Goal: Information Seeking & Learning: Learn about a topic

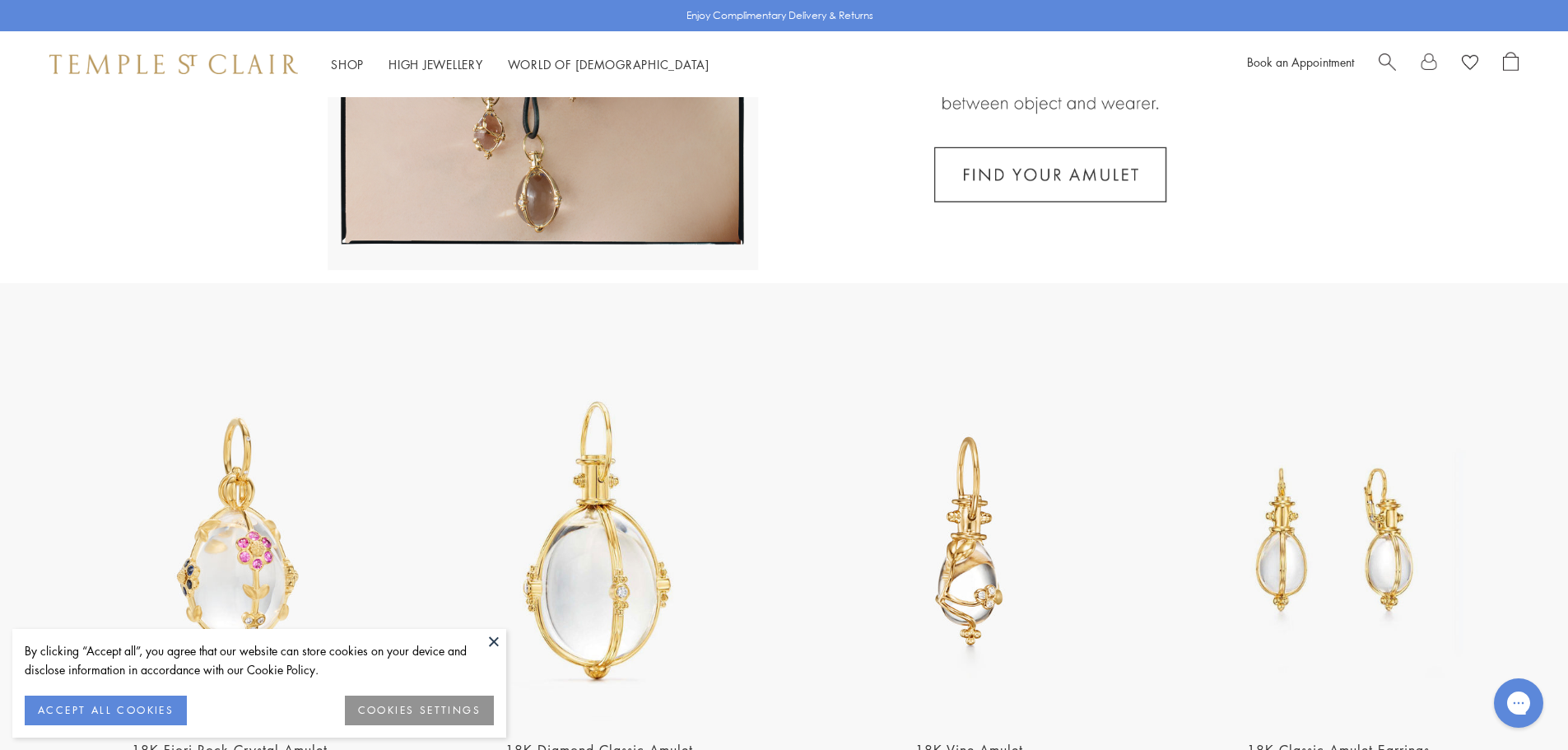
scroll to position [411, 0]
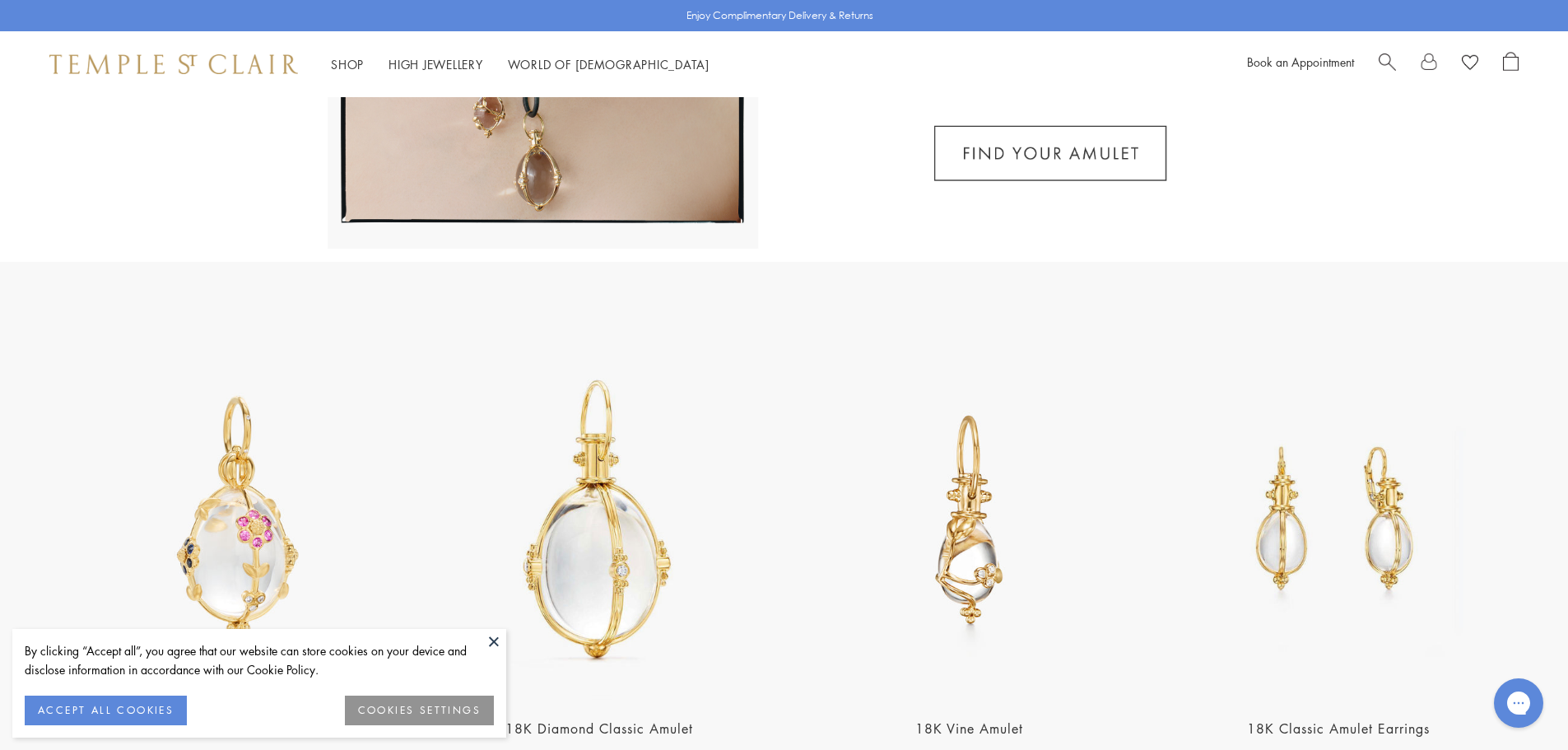
click at [486, 646] on button at bounding box center [494, 641] width 25 height 25
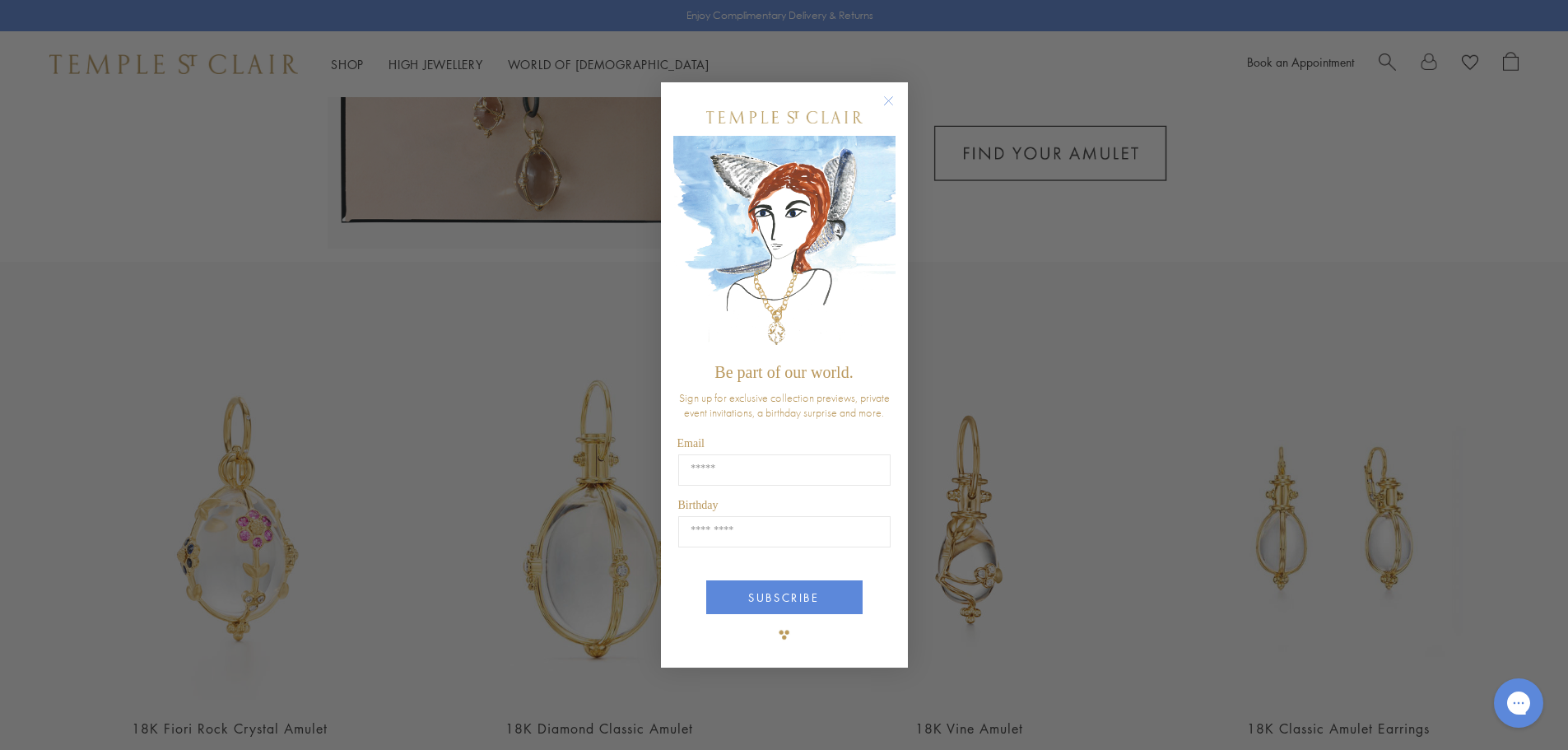
click at [884, 101] on circle "Close dialog" at bounding box center [888, 100] width 20 height 20
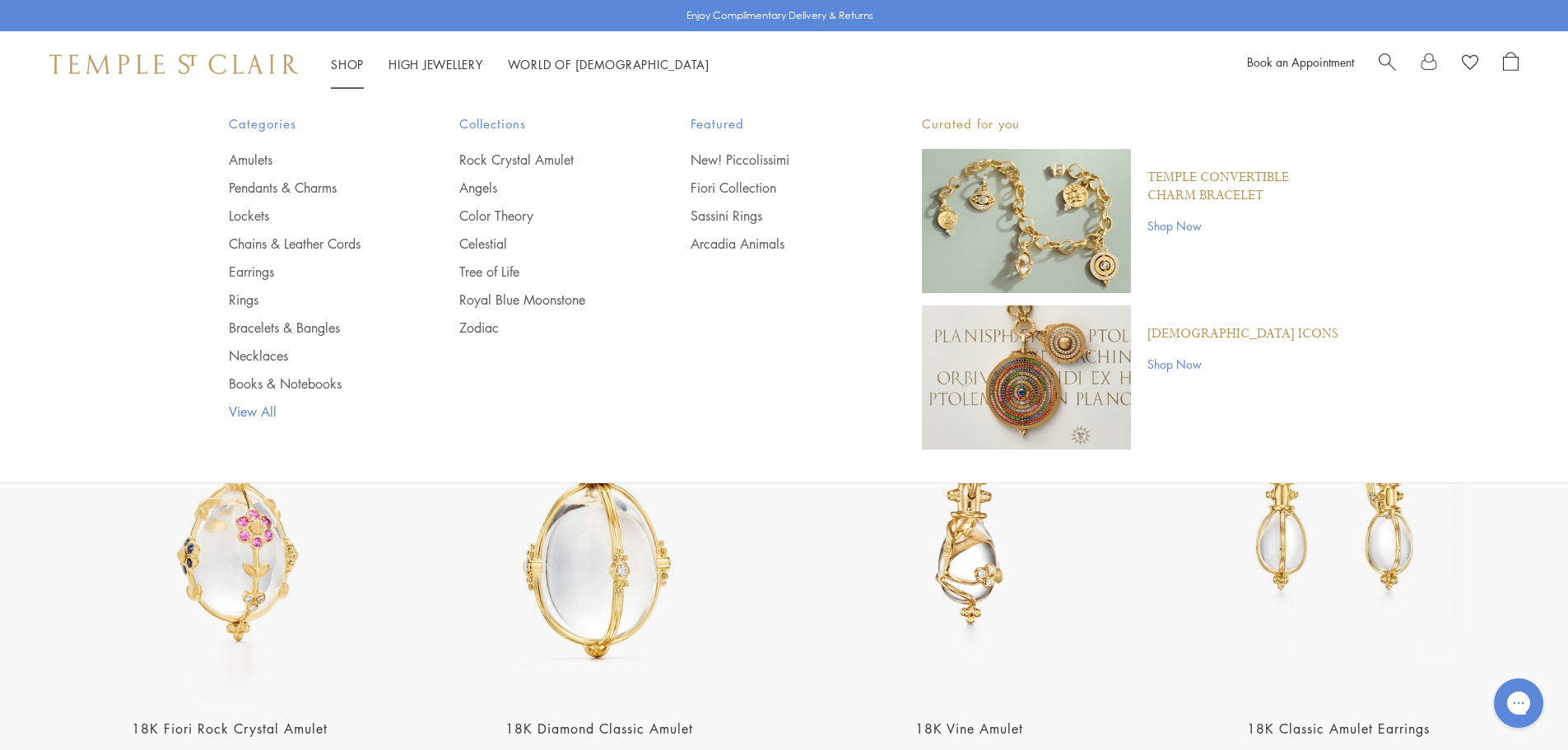
click at [252, 410] on link "View All" at bounding box center [311, 411] width 165 height 18
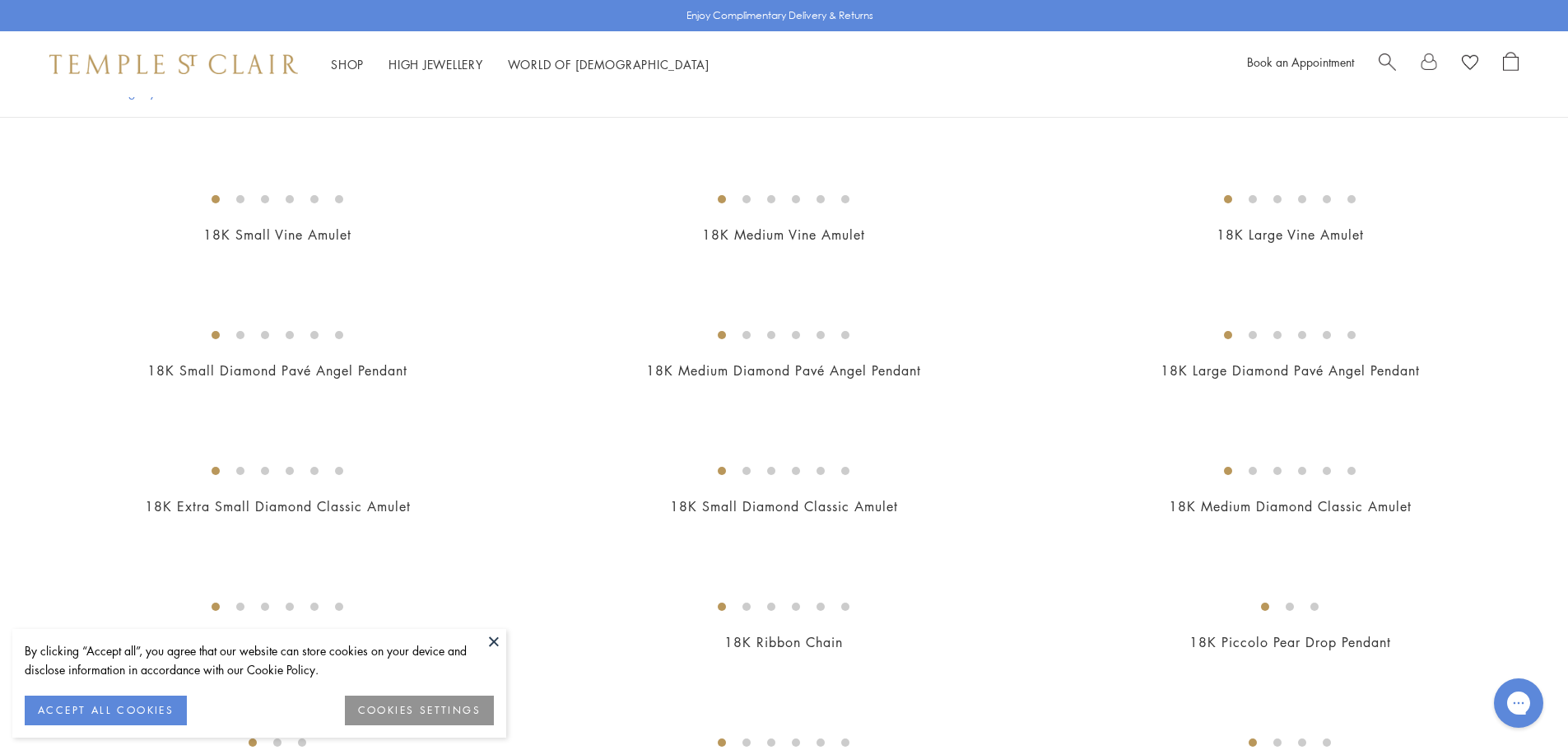
scroll to position [1149, 0]
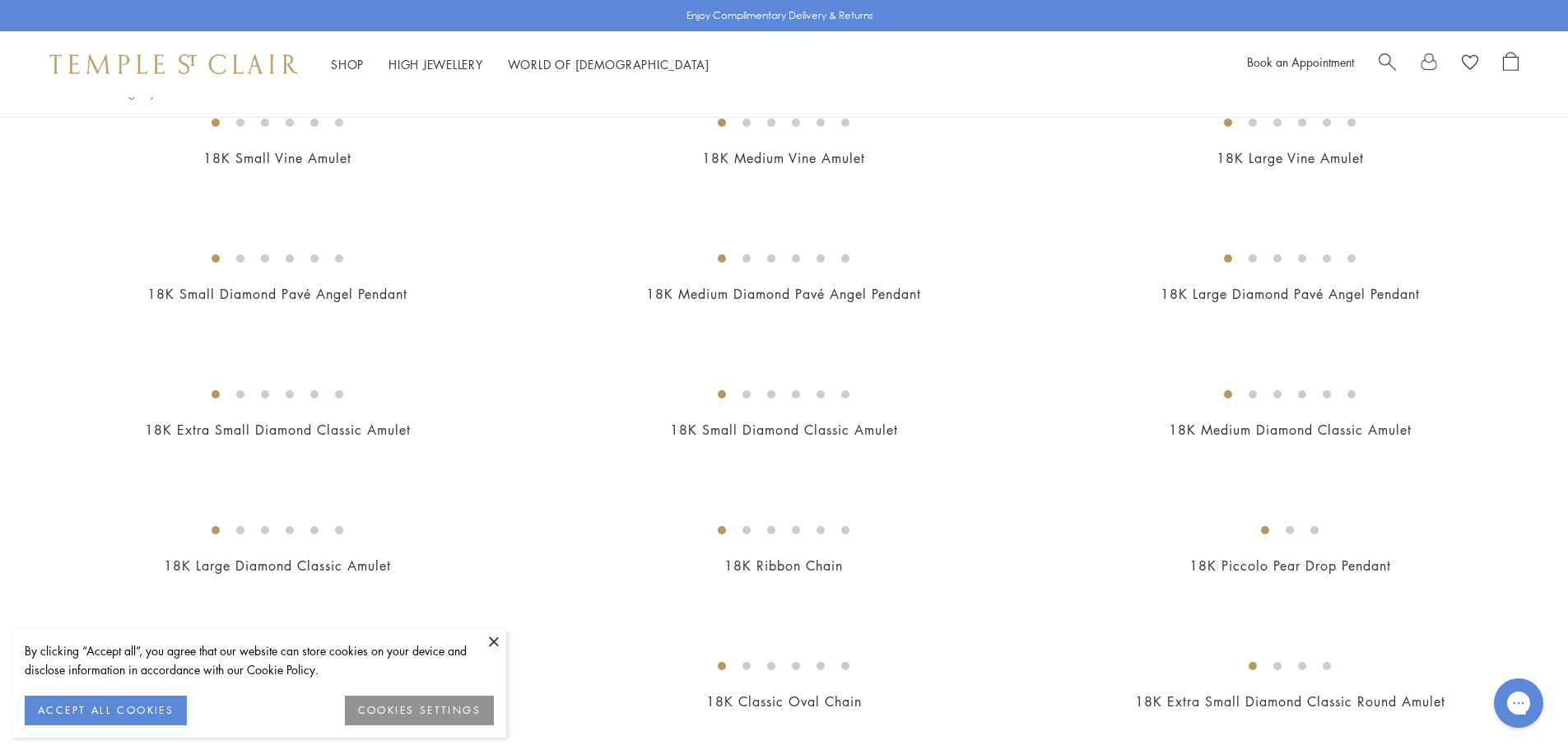
click at [491, 646] on button at bounding box center [494, 641] width 25 height 25
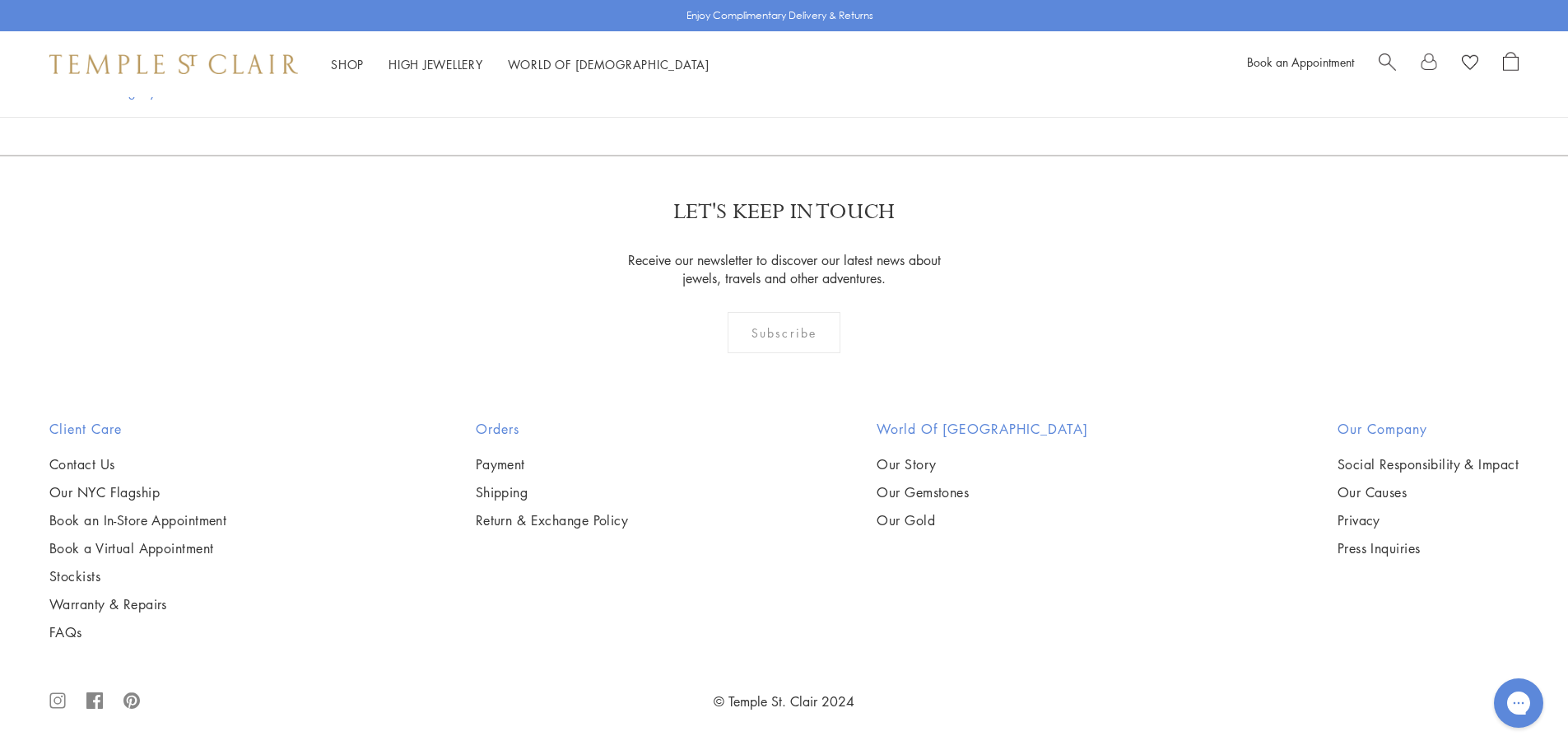
scroll to position [16225, 0]
click at [706, 89] on link "2" at bounding box center [702, 65] width 54 height 45
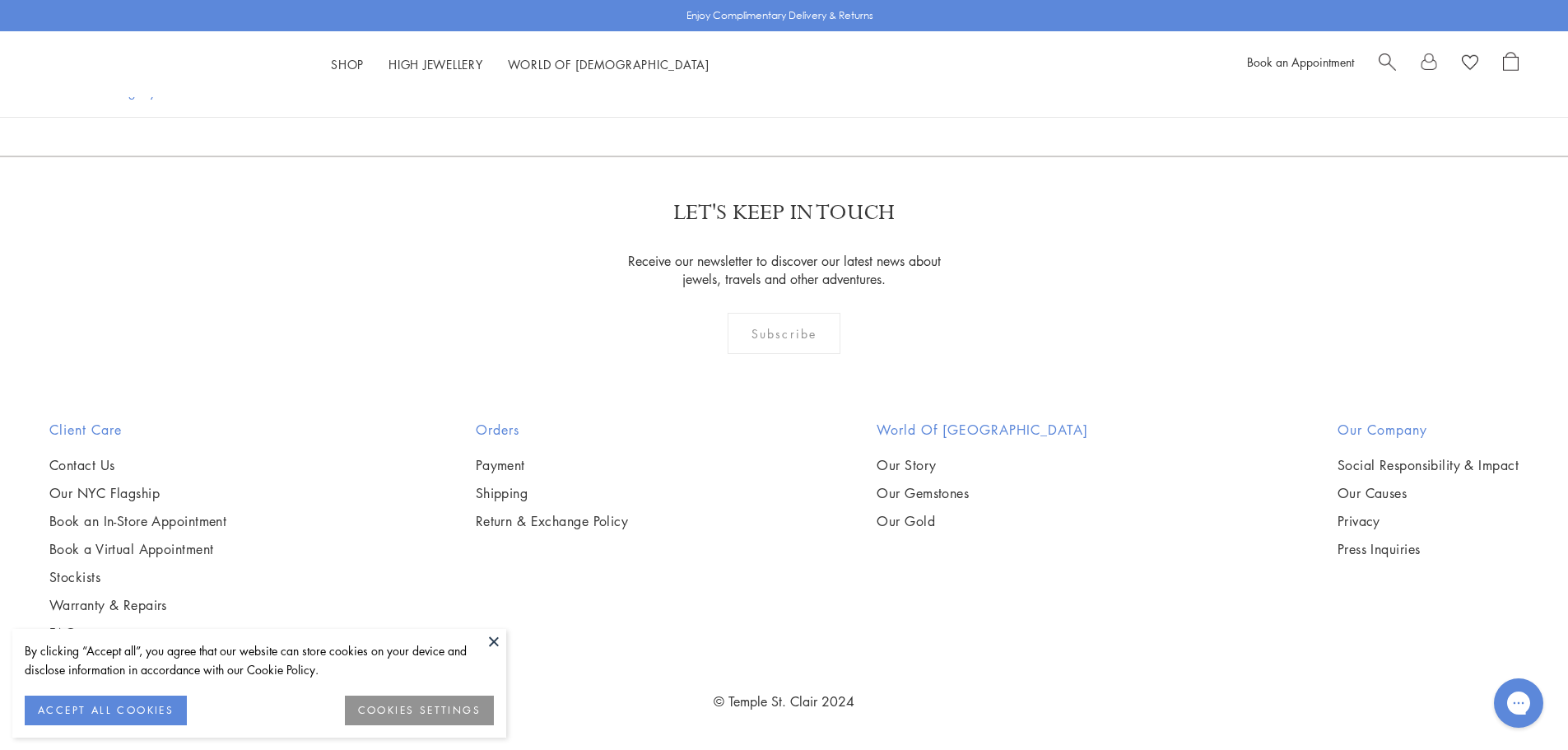
scroll to position [6753, 0]
click at [491, 646] on button at bounding box center [494, 641] width 25 height 25
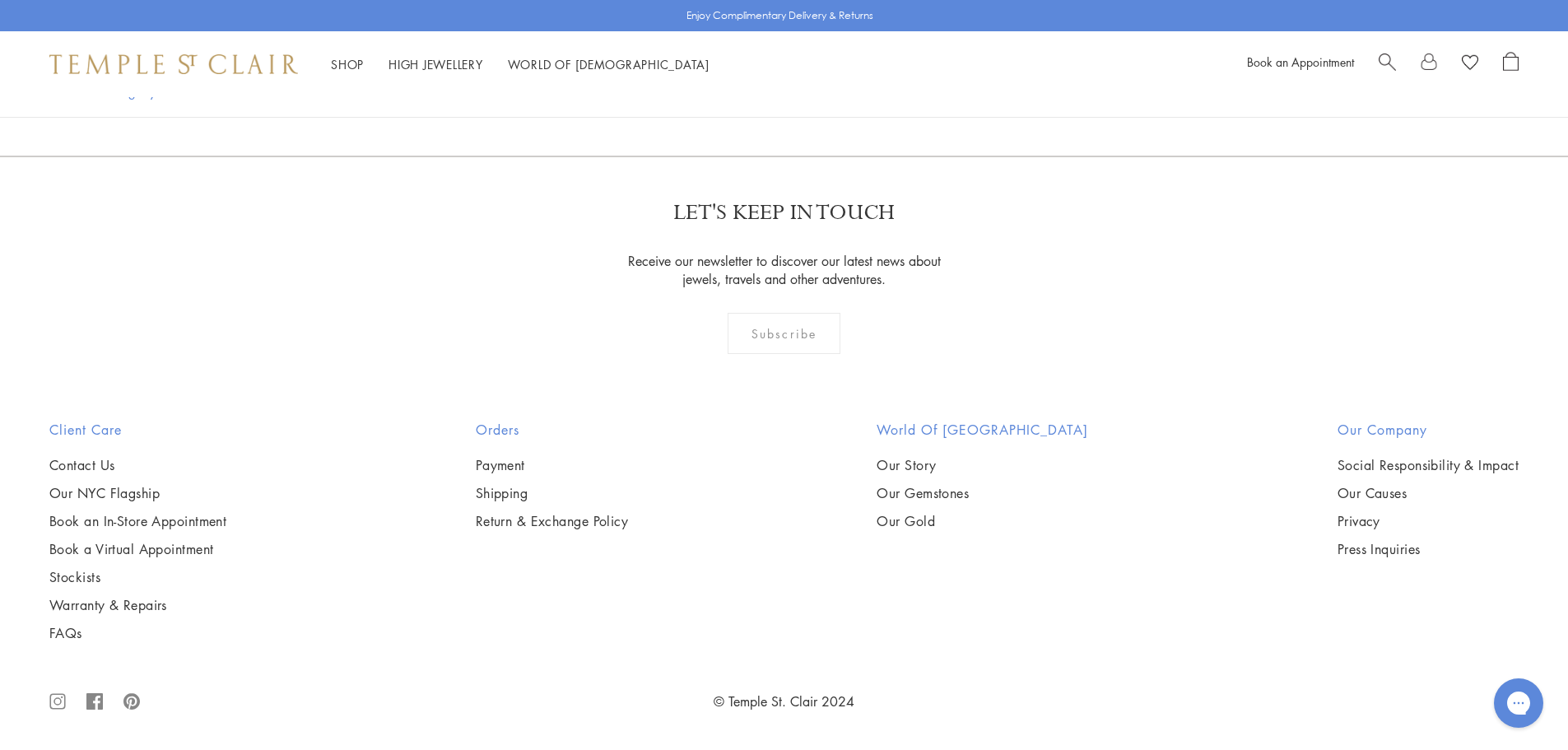
scroll to position [10954, 0]
click at [752, 90] on link "3" at bounding box center [755, 66] width 54 height 45
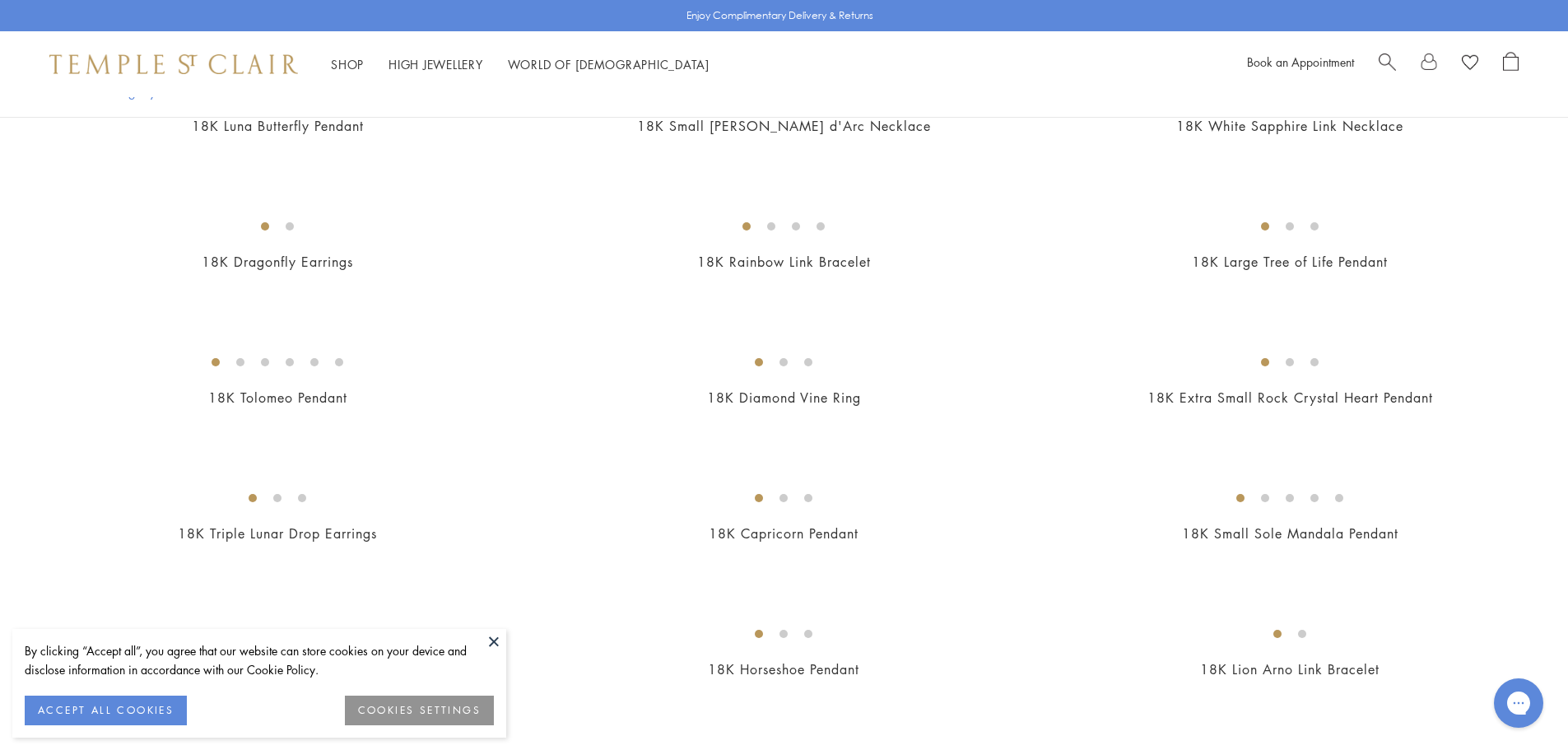
scroll to position [1318, 0]
click at [493, 639] on button at bounding box center [494, 641] width 25 height 25
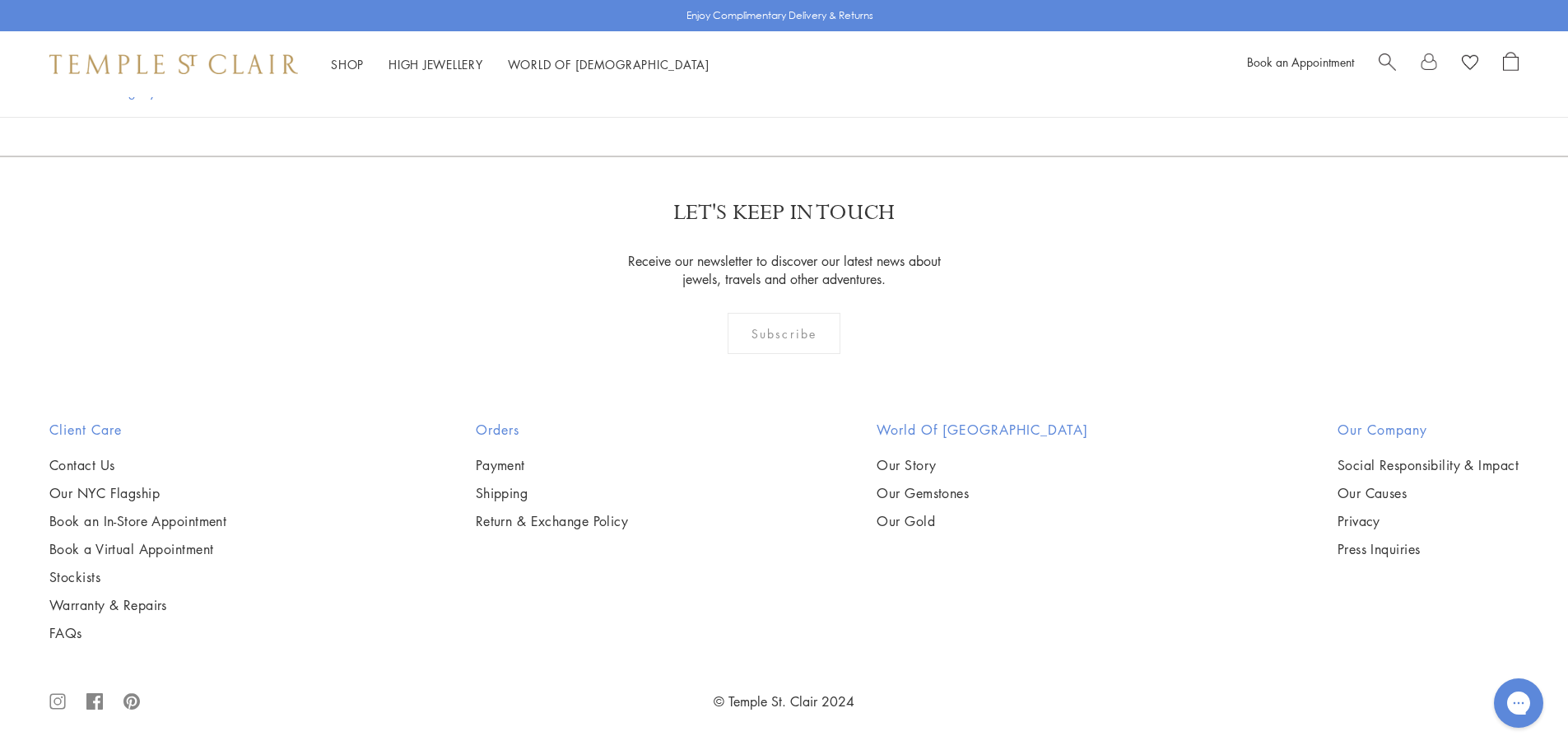
scroll to position [10789, 0]
click at [773, 90] on link "4" at bounding box center [782, 66] width 54 height 45
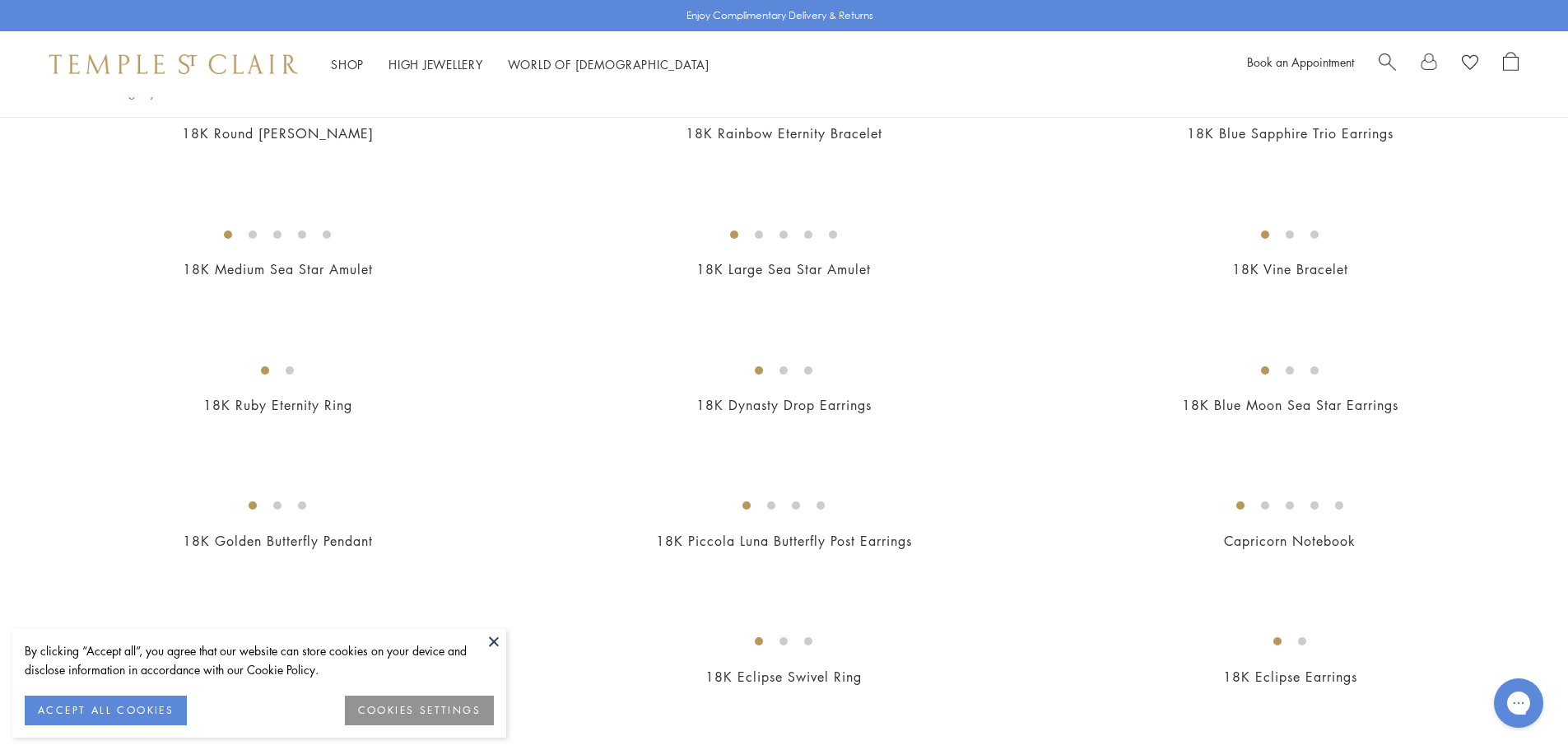
click at [494, 642] on button at bounding box center [494, 641] width 25 height 25
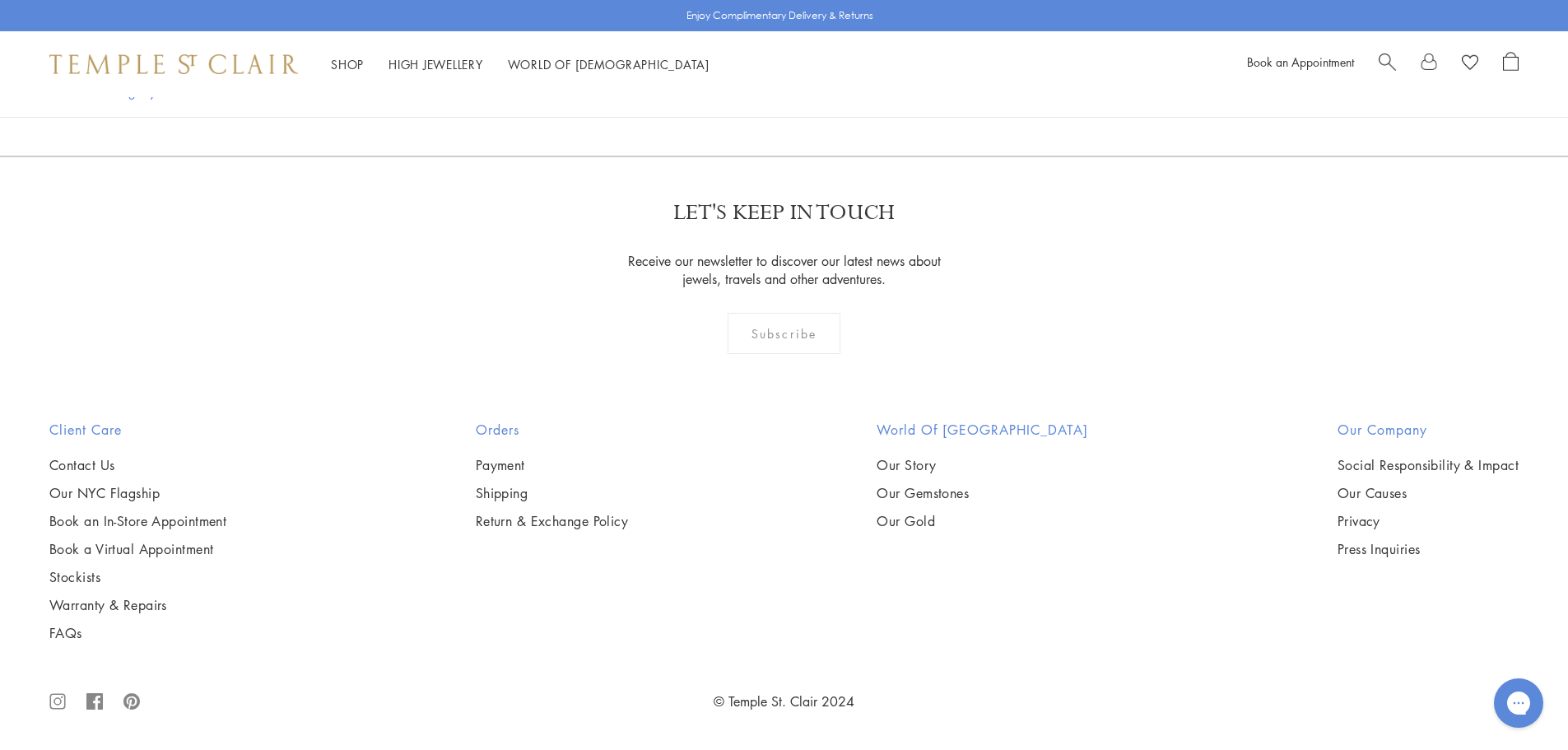
scroll to position [9801, 0]
click at [0, 0] on img at bounding box center [0, 0] width 0 height 0
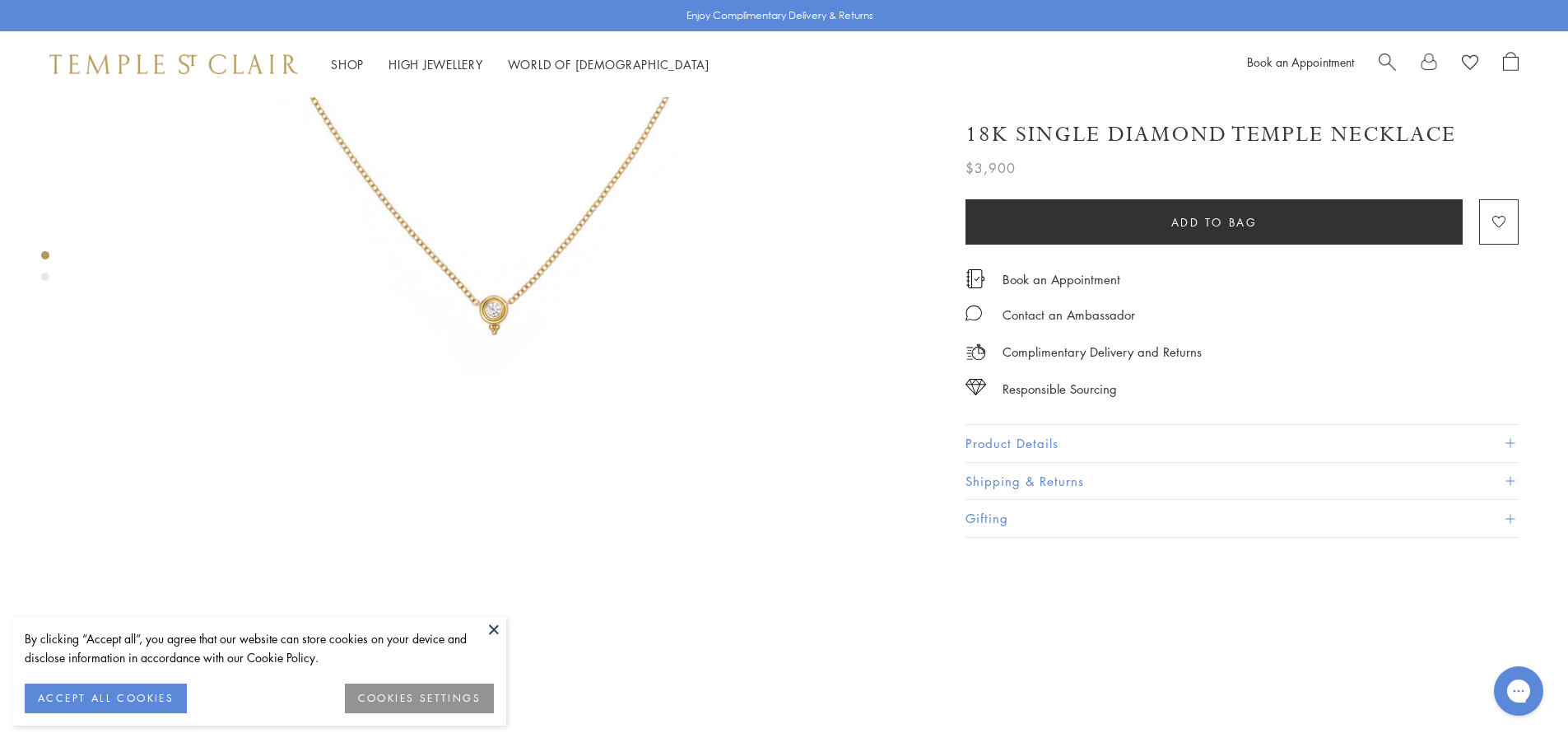
scroll to position [577, 0]
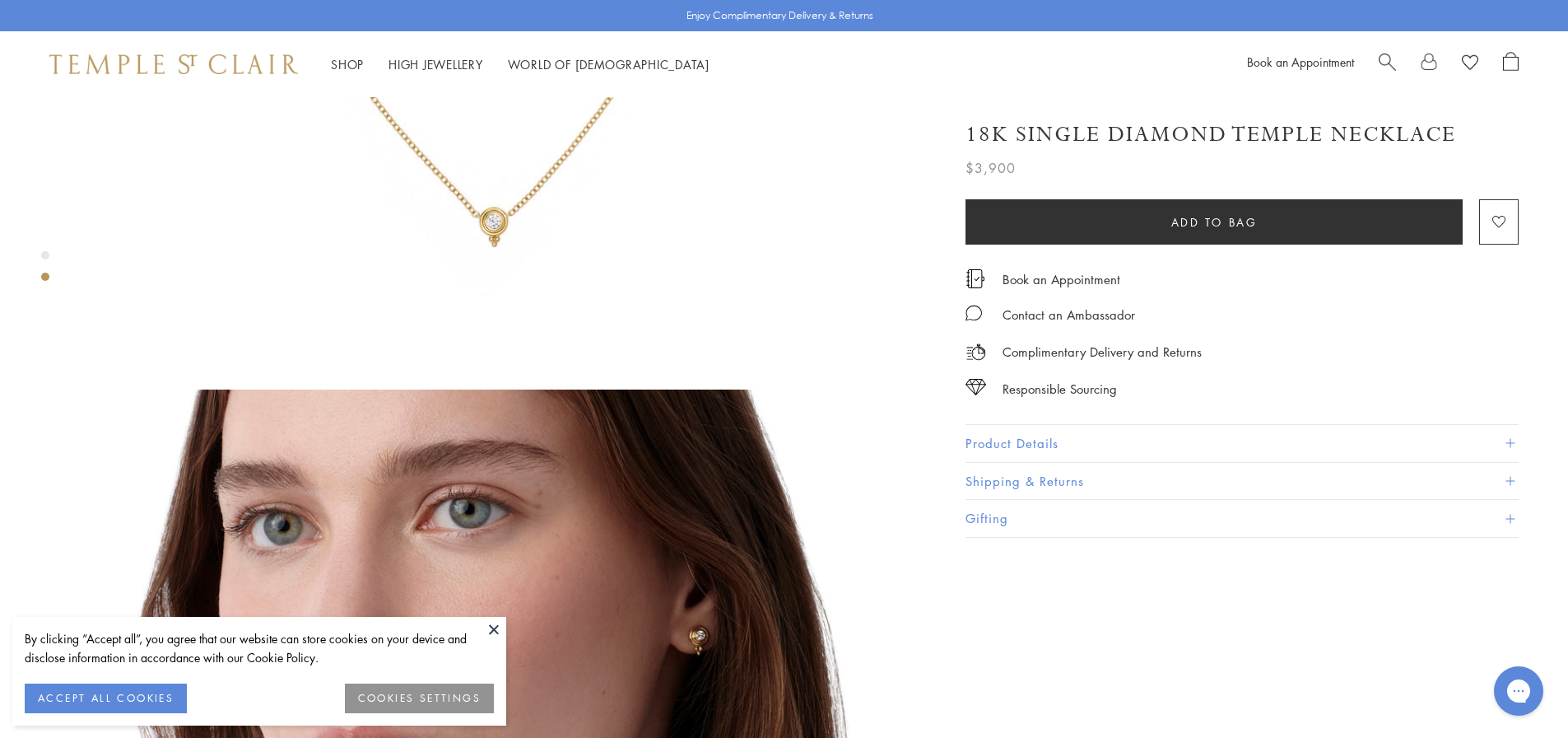
click at [497, 628] on button at bounding box center [494, 629] width 25 height 25
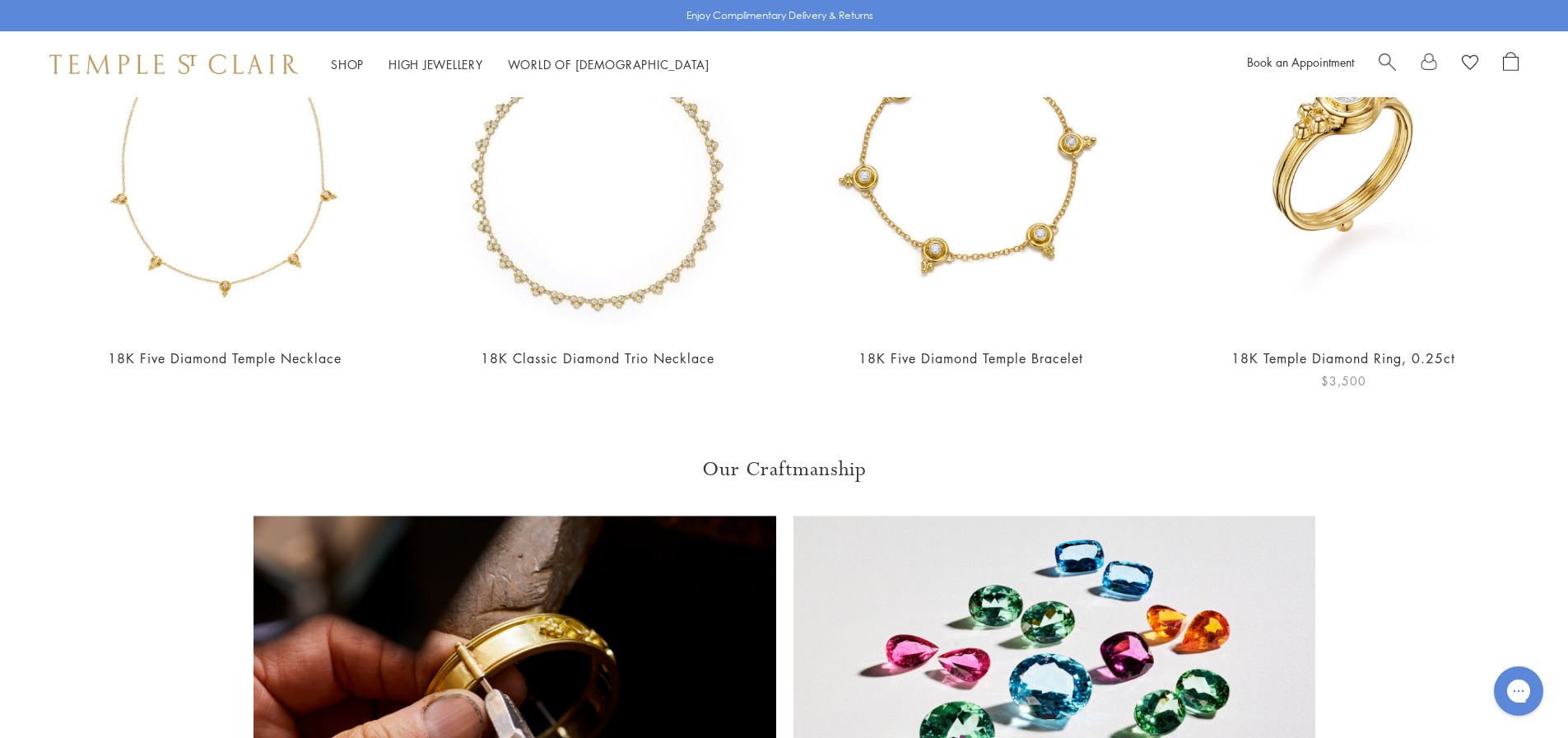
scroll to position [1647, 0]
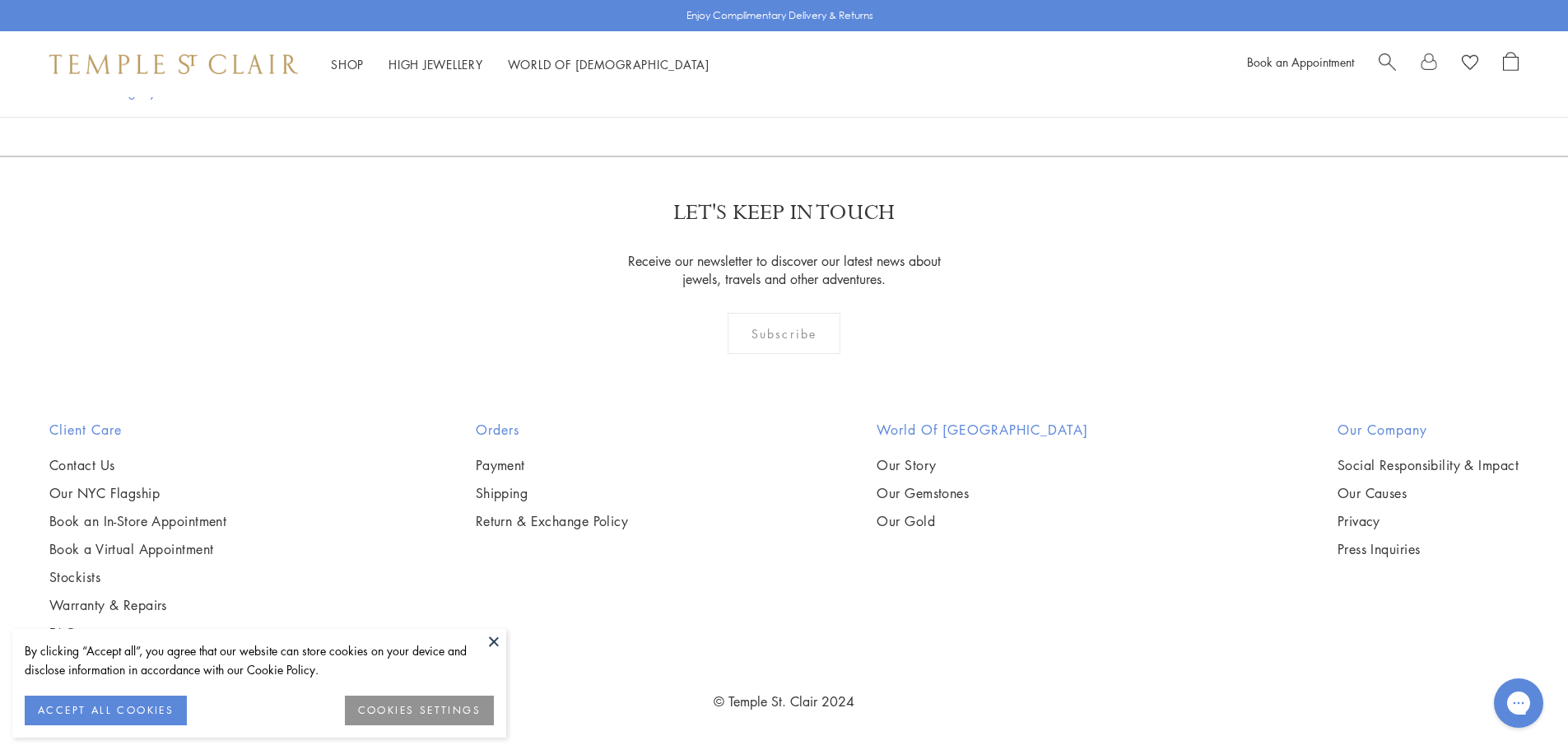
scroll to position [10789, 0]
click at [811, 90] on link "5" at bounding box center [809, 66] width 54 height 45
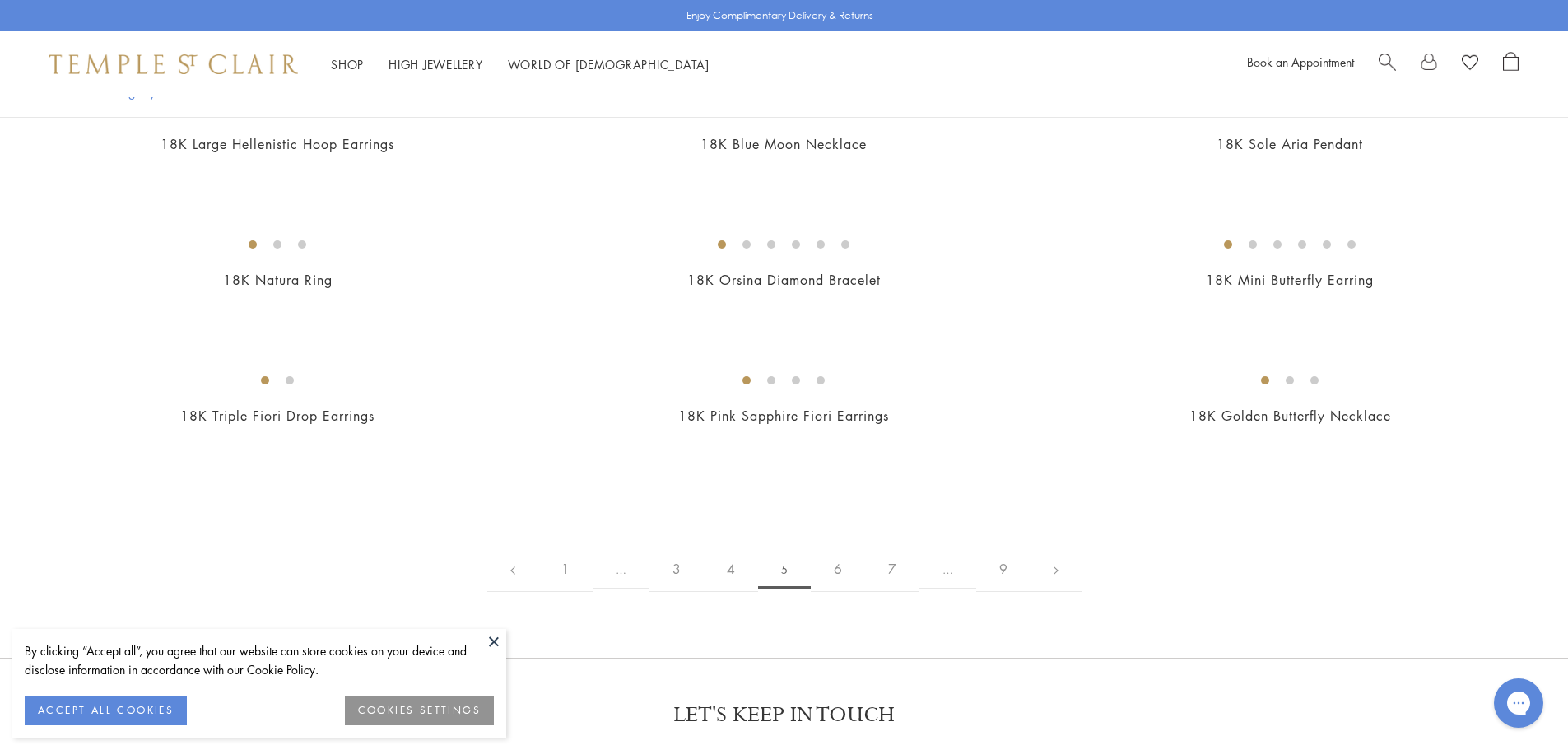
scroll to position [1977, 0]
click at [486, 641] on button at bounding box center [494, 641] width 25 height 25
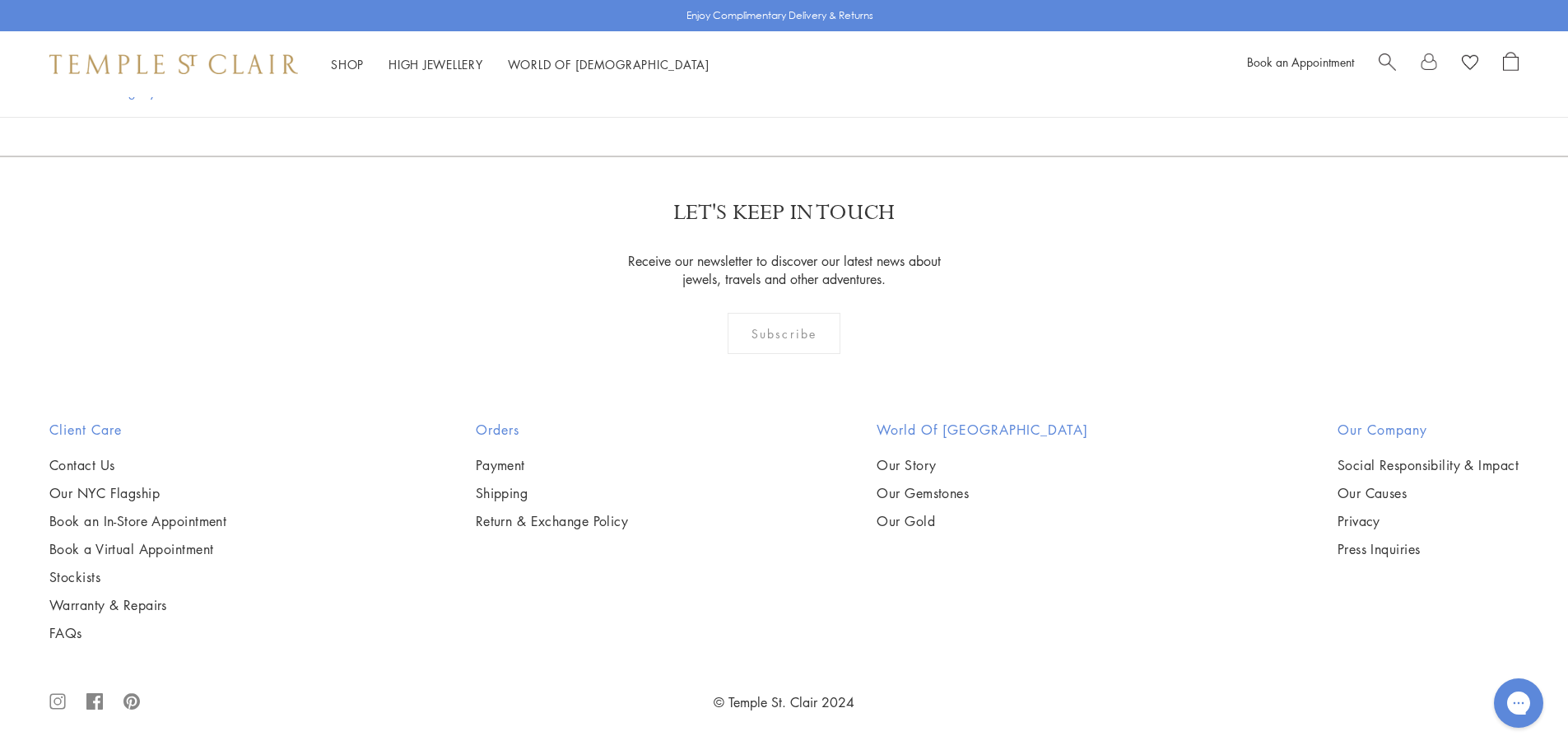
scroll to position [9389, 0]
click at [836, 90] on link "6" at bounding box center [838, 66] width 54 height 45
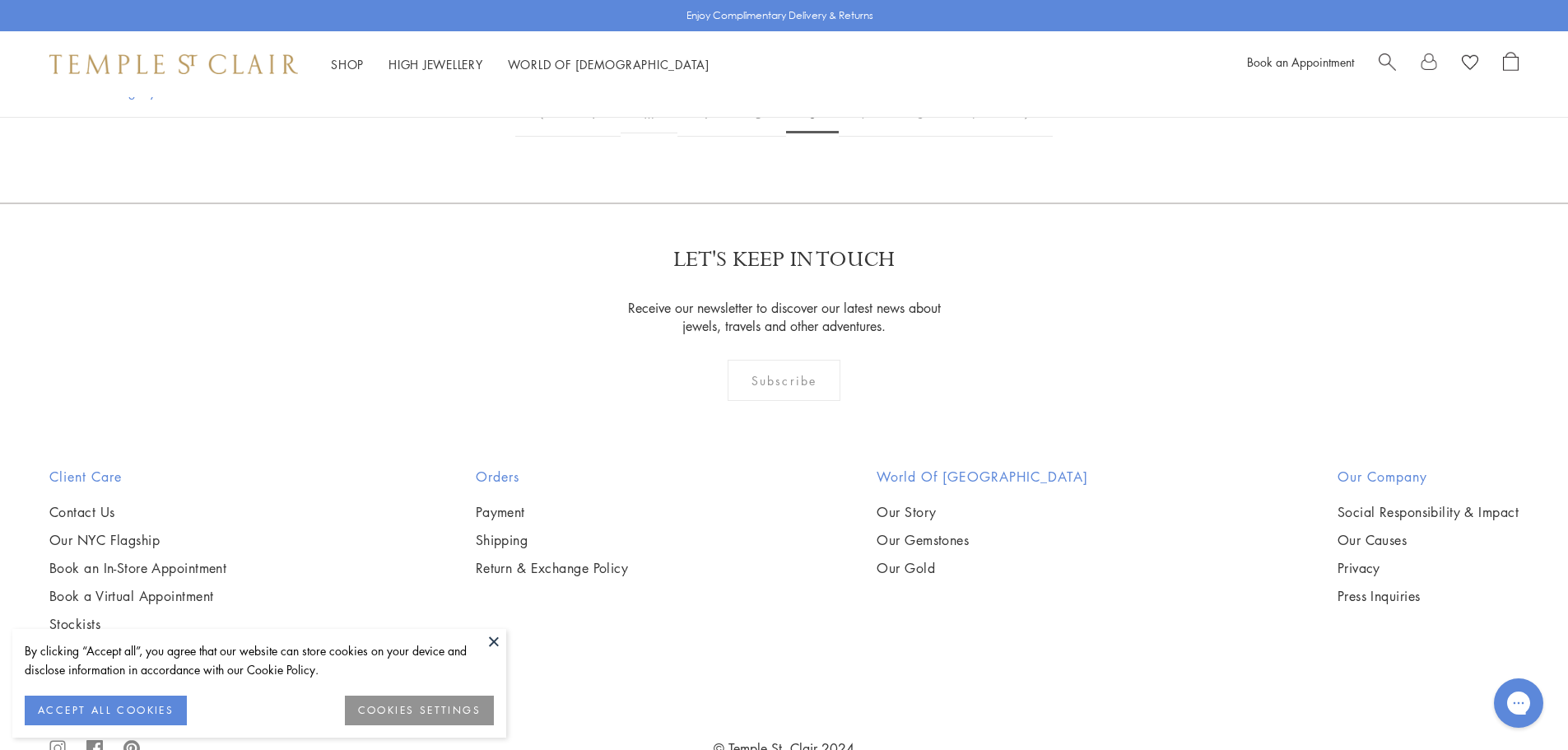
scroll to position [2553, 0]
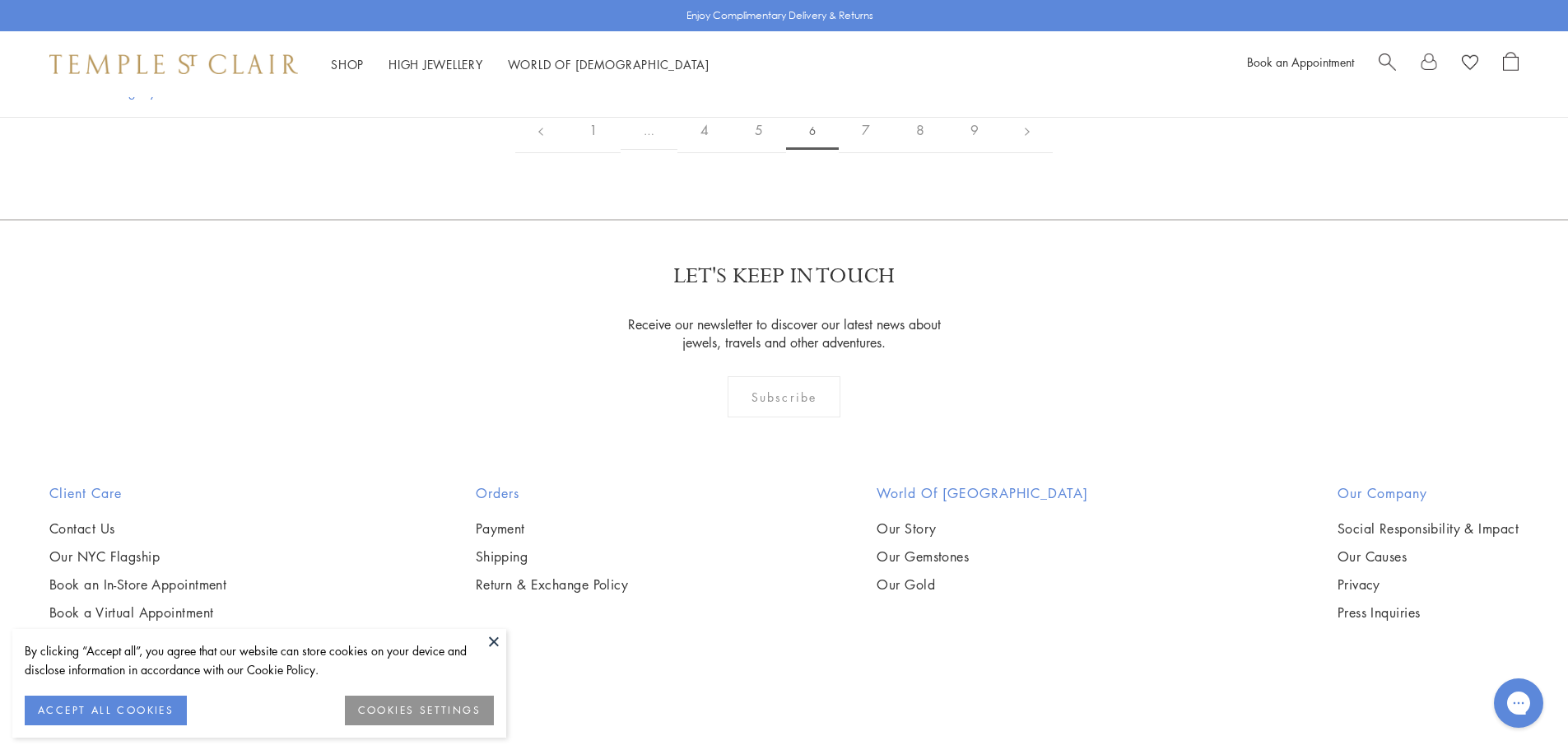
click at [0, 0] on img at bounding box center [0, 0] width 0 height 0
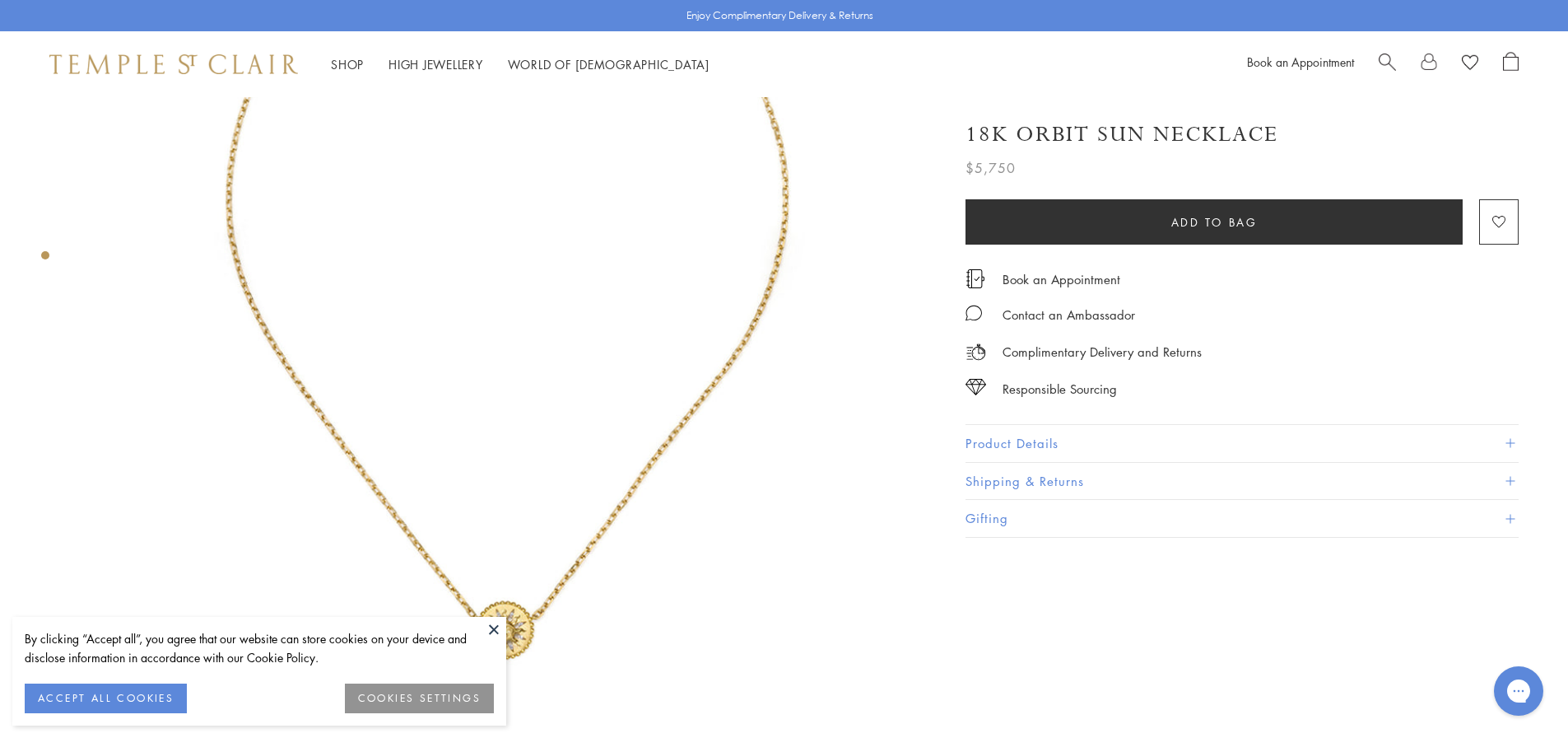
scroll to position [247, 0]
click at [515, 578] on img at bounding box center [504, 271] width 844 height 844
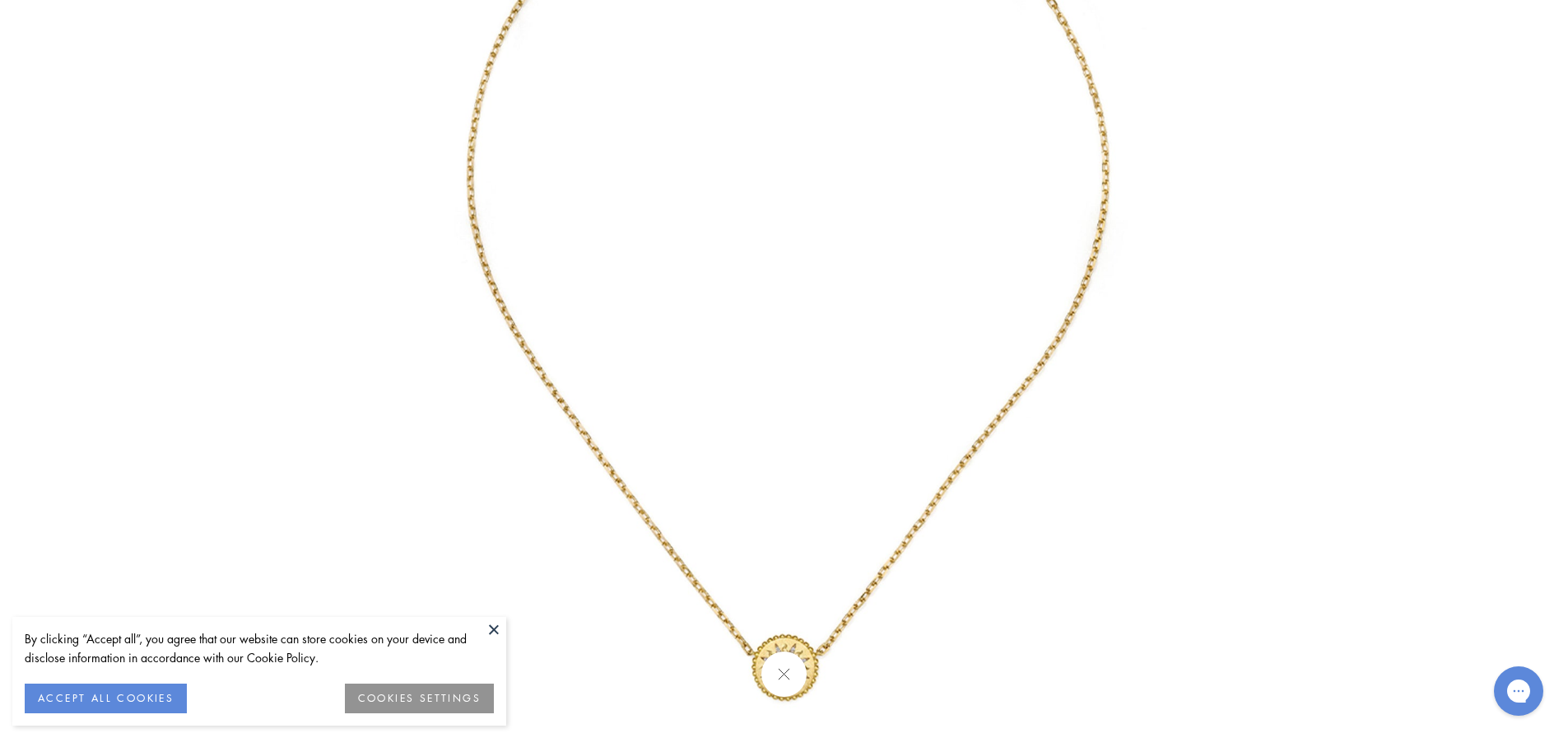
click at [790, 669] on button at bounding box center [784, 674] width 45 height 45
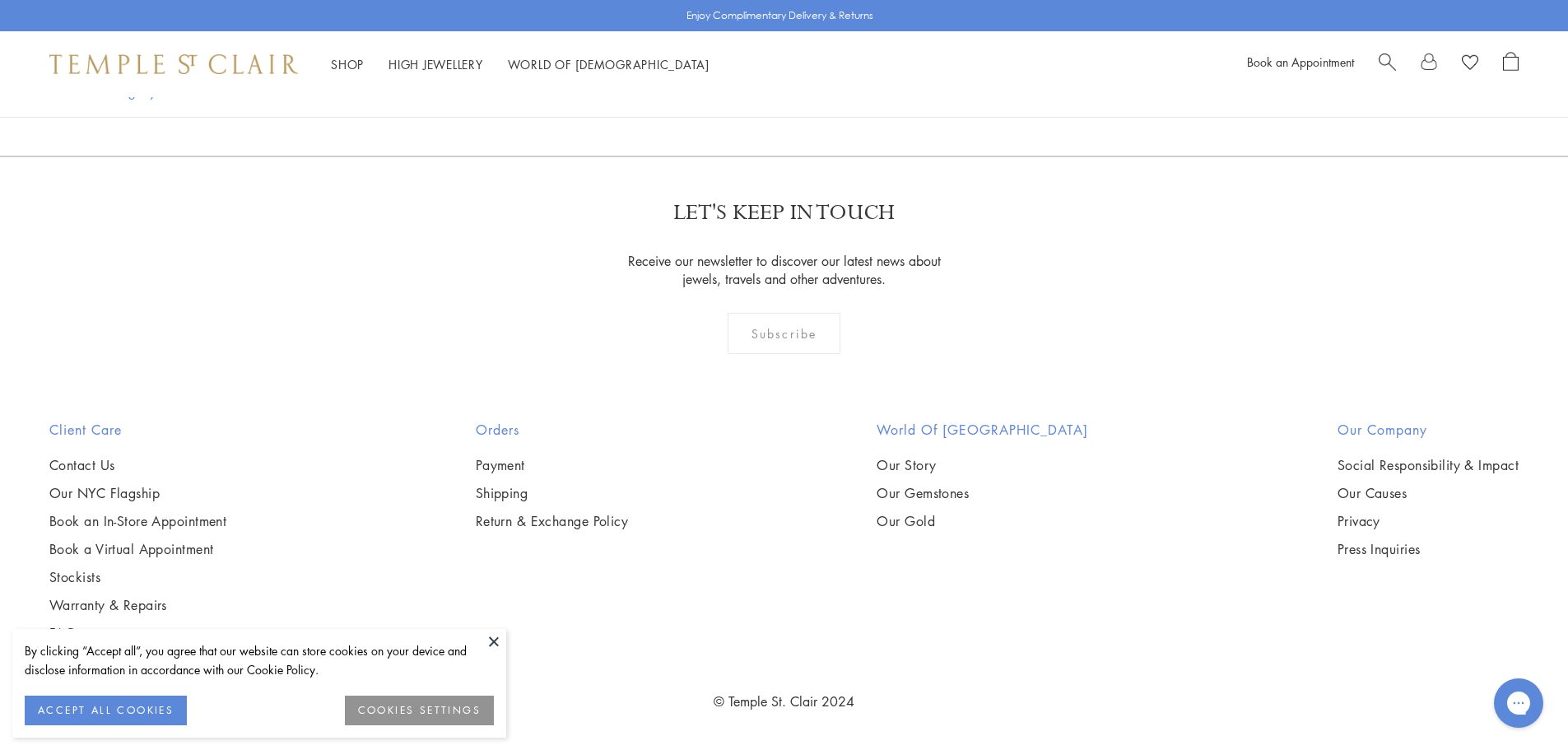
scroll to position [9797, 0]
click at [862, 90] on link "7" at bounding box center [866, 66] width 54 height 45
click at [882, 90] on link "8" at bounding box center [893, 66] width 54 height 45
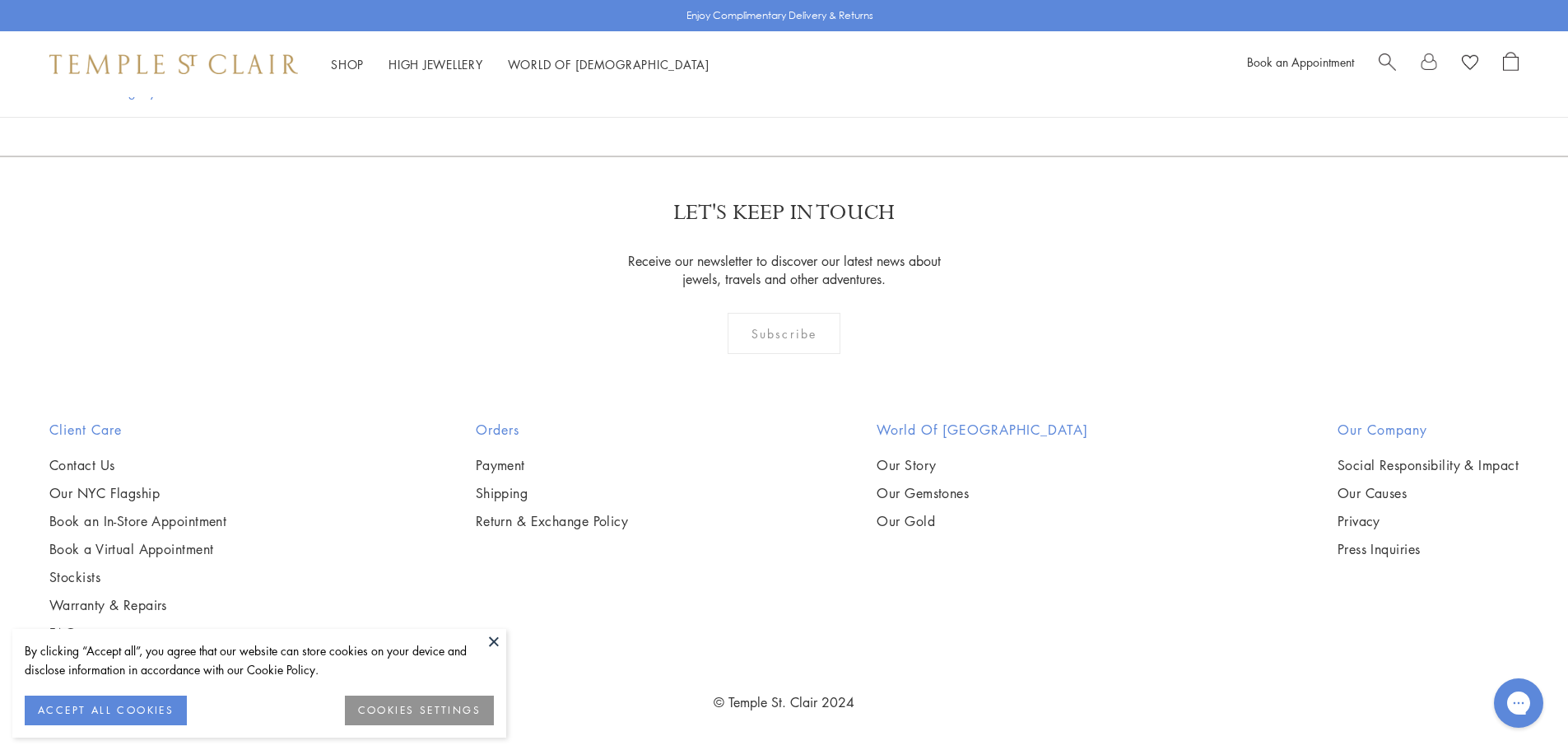
click at [926, 90] on link "9" at bounding box center [920, 66] width 54 height 45
